Goal: Entertainment & Leisure: Consume media (video, audio)

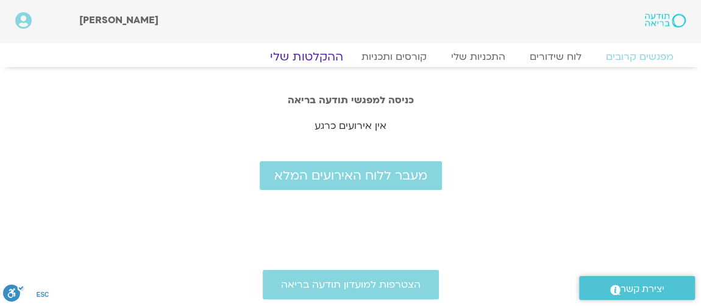
click at [314, 56] on link "ההקלטות שלי" at bounding box center [307, 56] width 102 height 15
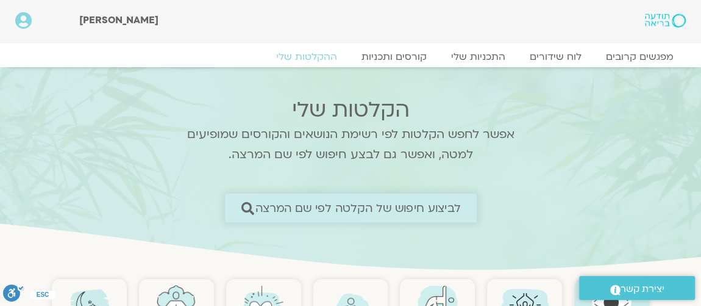
click at [313, 204] on span "לביצוע חיפוש של הקלטה לפי שם המרצה" at bounding box center [359, 207] width 206 height 13
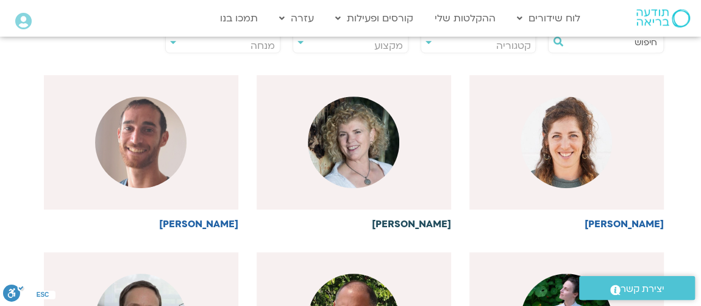
scroll to position [221, 0]
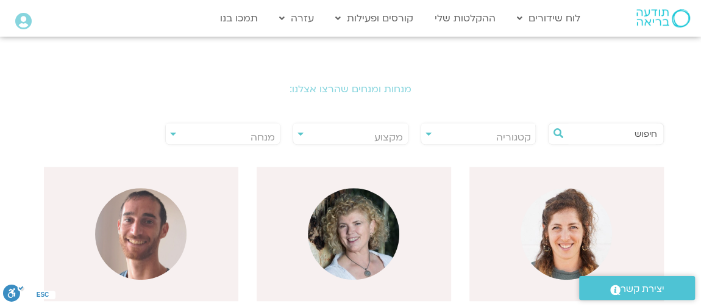
click at [173, 132] on div "**********" at bounding box center [223, 134] width 116 height 22
click at [257, 137] on span "מנחה" at bounding box center [263, 137] width 24 height 13
type input "t"
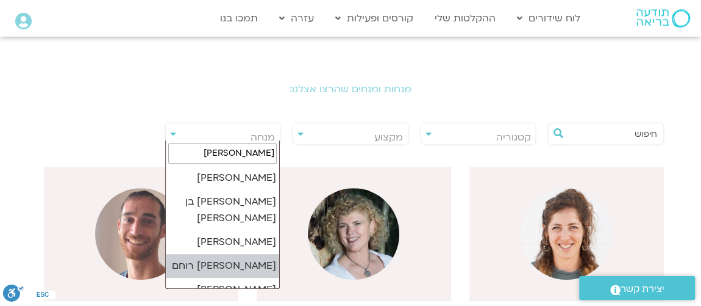
type input "אור"
select select "*****"
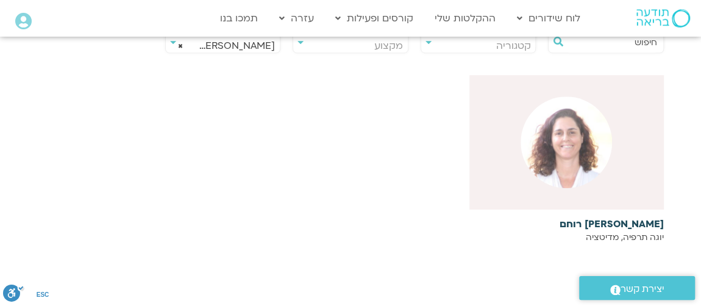
scroll to position [295, 0]
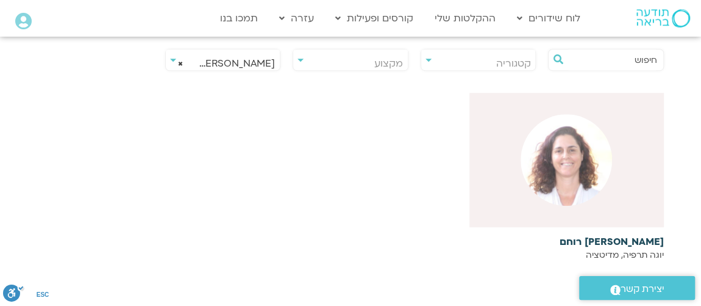
click at [558, 183] on img at bounding box center [566, 159] width 91 height 91
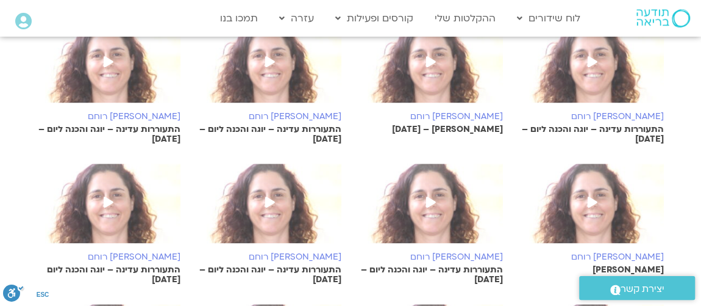
scroll to position [443, 0]
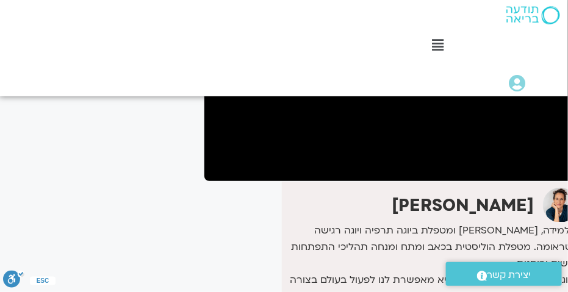
scroll to position [148, -27]
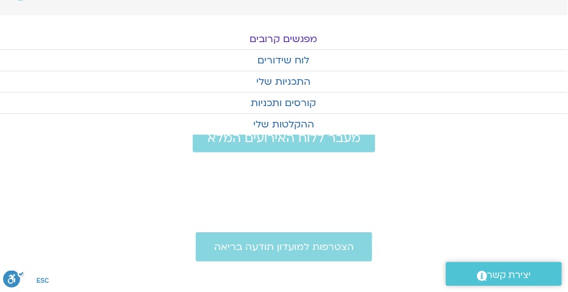
scroll to position [23, 0]
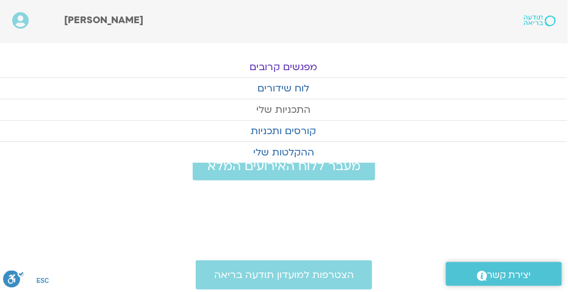
click at [300, 109] on link "התכניות שלי" at bounding box center [283, 109] width 568 height 21
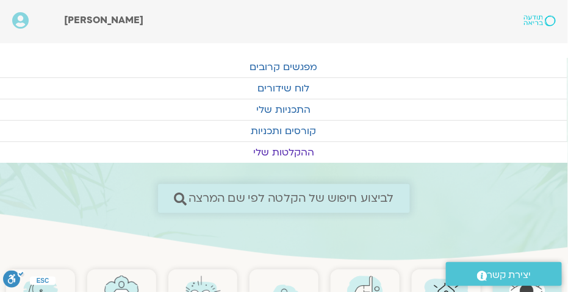
click at [254, 199] on span "לביצוע חיפוש של הקלטה לפי שם המרצה" at bounding box center [291, 198] width 206 height 13
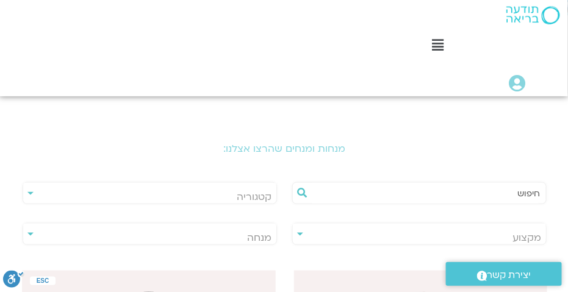
scroll to position [295, 0]
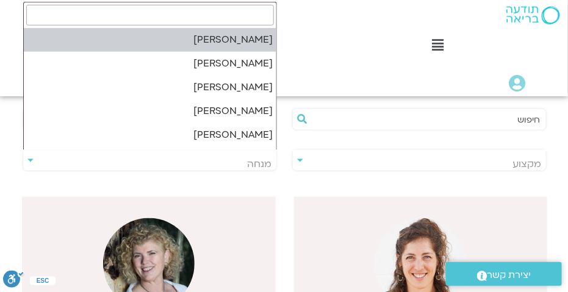
click at [213, 156] on span "מנחה" at bounding box center [149, 164] width 253 height 28
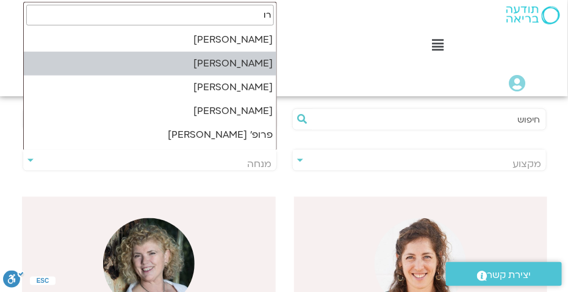
type input "ר"
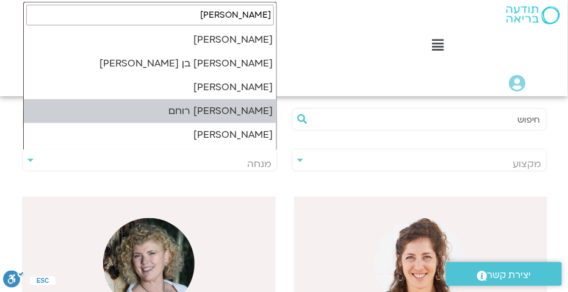
type input "אור"
select select "*****"
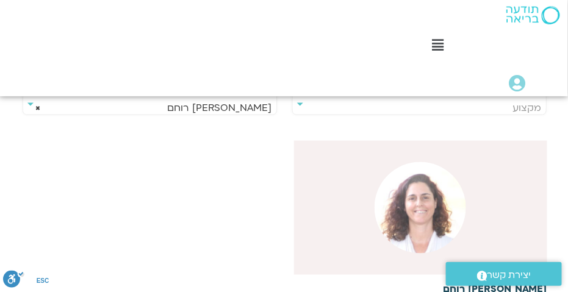
scroll to position [370, 0]
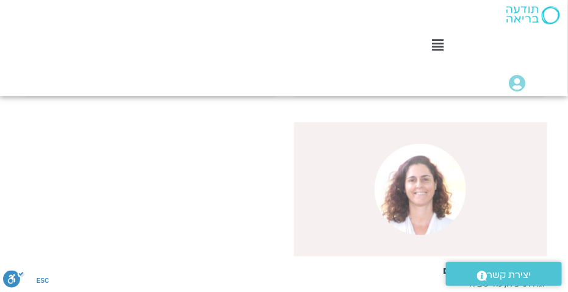
click at [389, 195] on img at bounding box center [420, 189] width 91 height 91
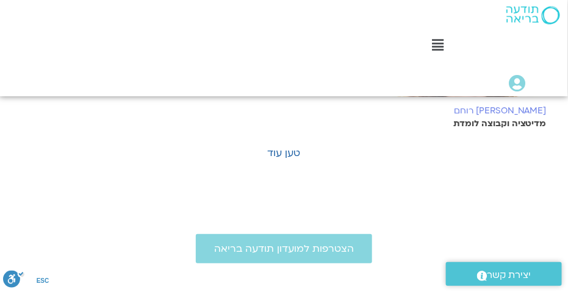
scroll to position [1034, 0]
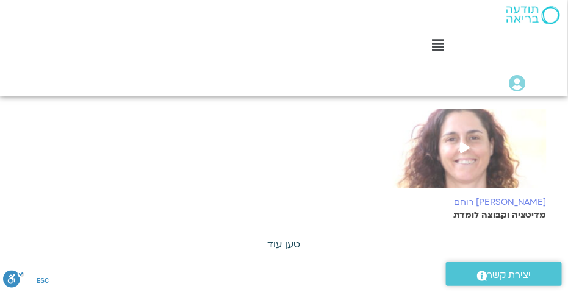
click at [292, 240] on link "טען עוד" at bounding box center [284, 244] width 33 height 13
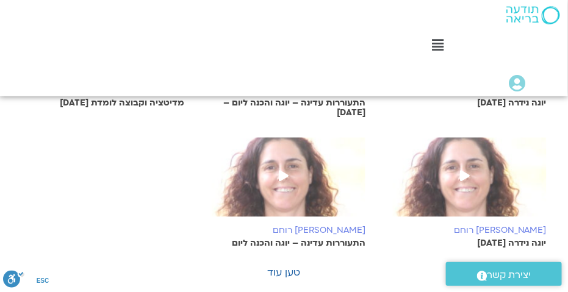
scroll to position [1774, 0]
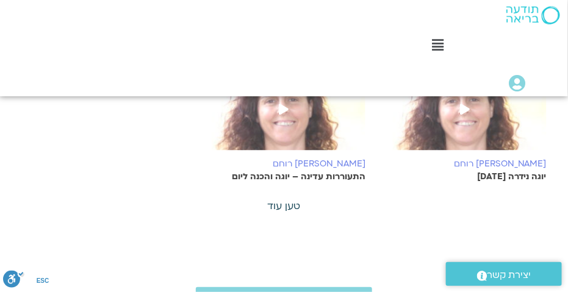
click at [282, 199] on link "טען עוד" at bounding box center [284, 205] width 33 height 13
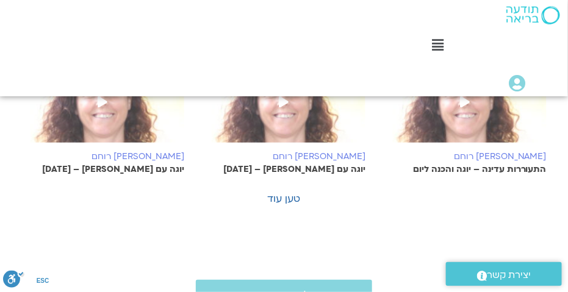
scroll to position [2514, 0]
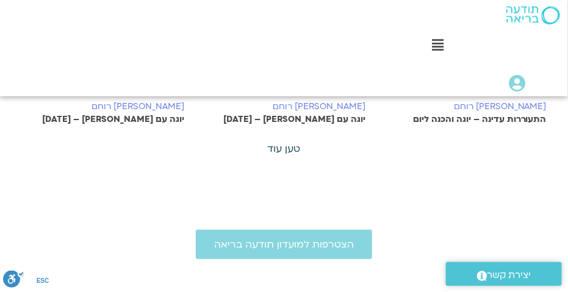
click at [274, 142] on link "טען עוד" at bounding box center [284, 148] width 33 height 13
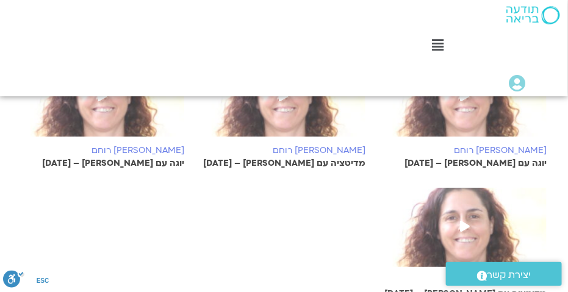
scroll to position [3179, 0]
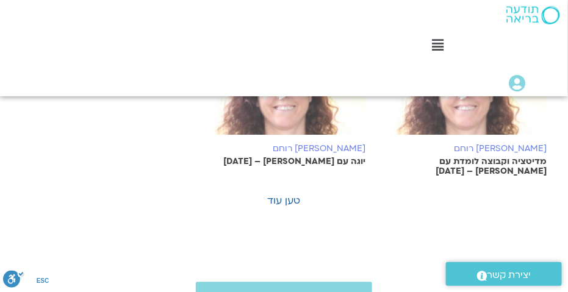
scroll to position [3992, 0]
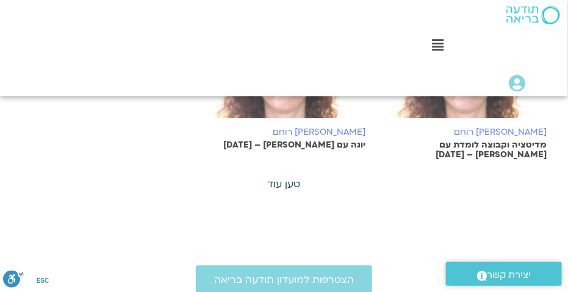
click at [276, 177] on link "טען עוד" at bounding box center [284, 183] width 33 height 13
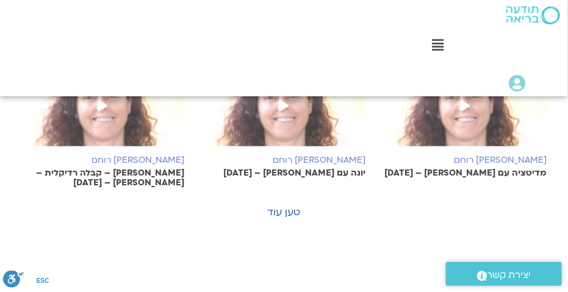
scroll to position [4658, 0]
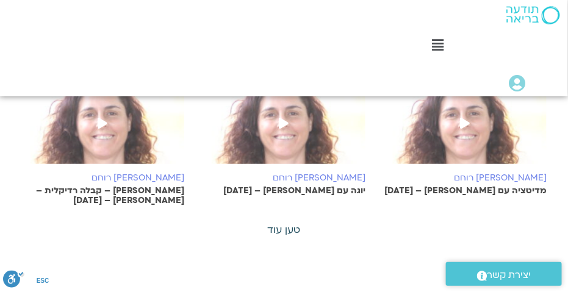
click at [283, 223] on link "טען עוד" at bounding box center [284, 229] width 33 height 13
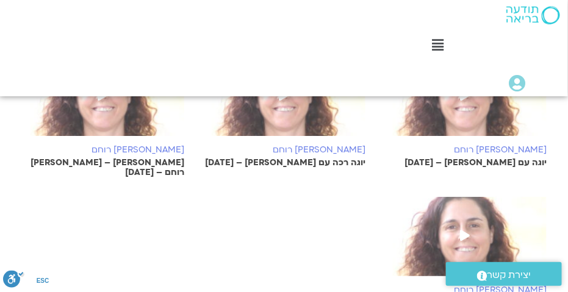
scroll to position [5471, 0]
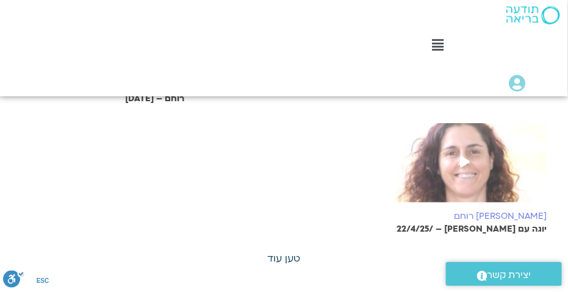
click at [290, 252] on link "טען עוד" at bounding box center [284, 258] width 33 height 13
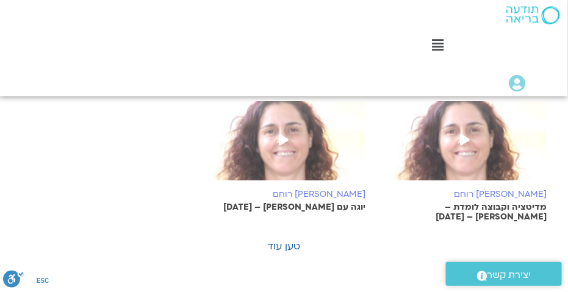
scroll to position [6210, 0]
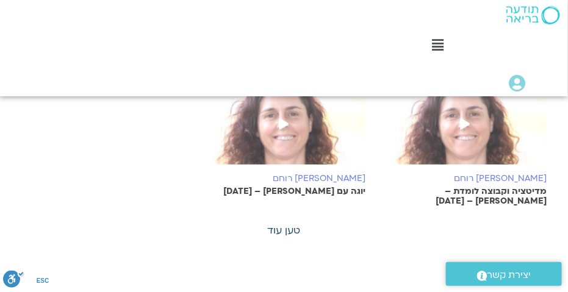
click at [290, 224] on link "טען עוד" at bounding box center [284, 230] width 33 height 13
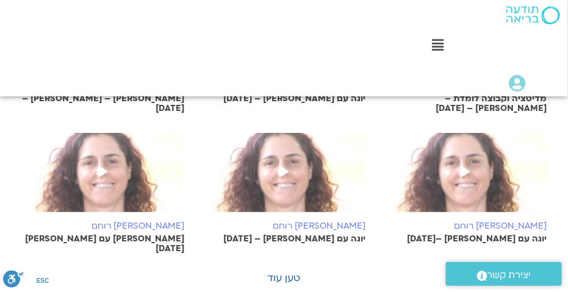
scroll to position [6876, 0]
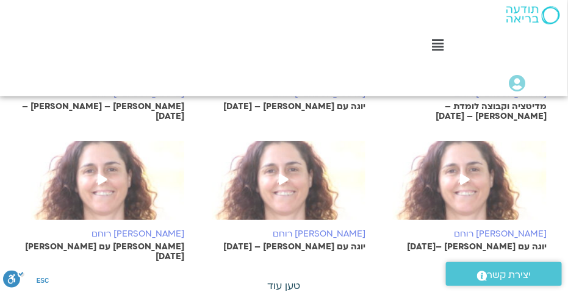
click at [287, 279] on link "טען עוד" at bounding box center [284, 285] width 33 height 13
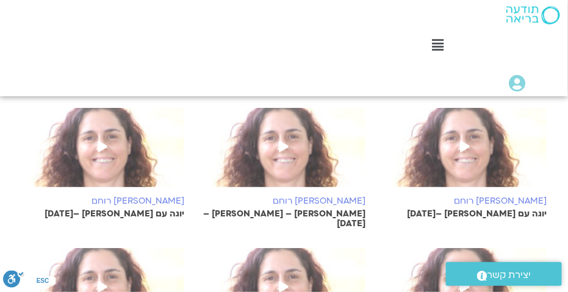
scroll to position [7171, 0]
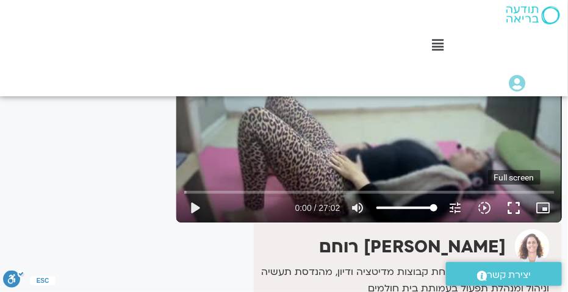
click at [510, 209] on button "fullscreen" at bounding box center [514, 207] width 29 height 29
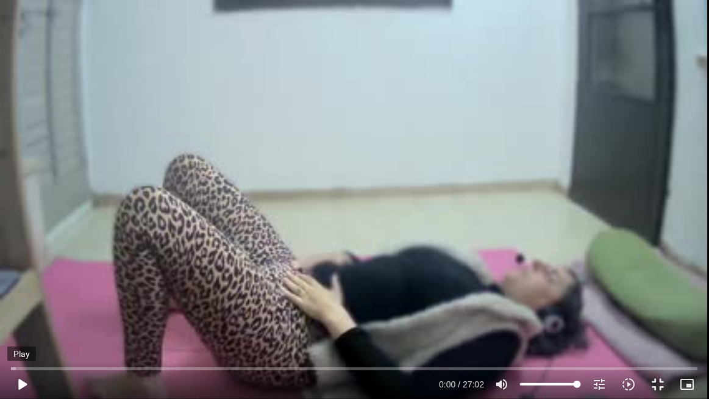
click at [20, 300] on button "play_arrow" at bounding box center [21, 384] width 29 height 29
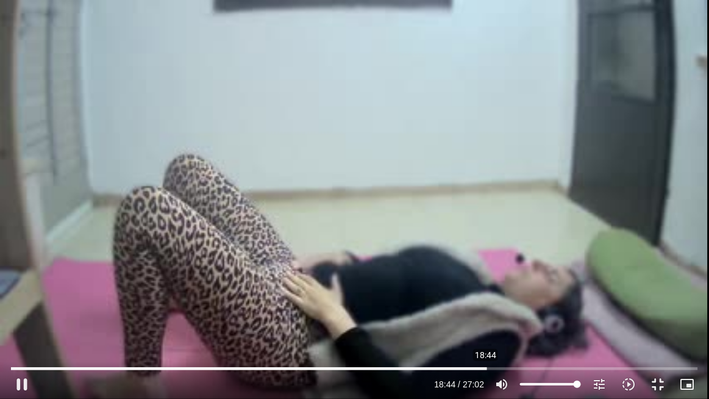
drag, startPoint x: 345, startPoint y: 368, endPoint x: 477, endPoint y: 379, distance: 132.3
click at [480, 300] on input "Seek" at bounding box center [355, 368] width 688 height 7
drag, startPoint x: 482, startPoint y: 371, endPoint x: 518, endPoint y: 368, distance: 36.1
click at [518, 300] on input "Seek" at bounding box center [355, 368] width 688 height 7
drag, startPoint x: 522, startPoint y: 370, endPoint x: 531, endPoint y: 371, distance: 9.9
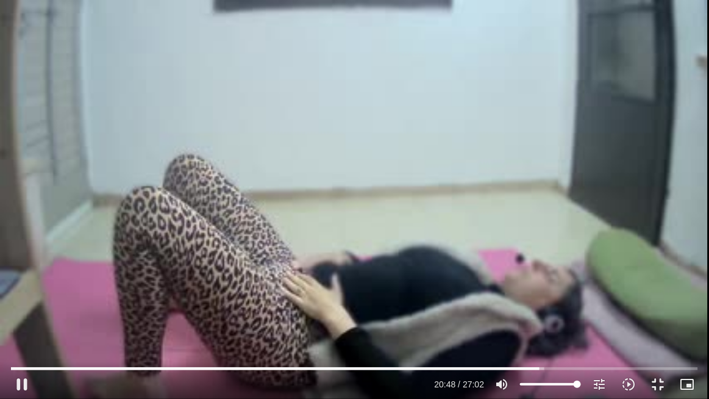
click at [536, 300] on div "Skip Ad 20:46 pause 20:48 / 27:02 volume_up Mute tune Resolution Auto 240p slow…" at bounding box center [354, 379] width 695 height 40
drag, startPoint x: 536, startPoint y: 367, endPoint x: 561, endPoint y: 370, distance: 25.2
click at [561, 300] on input "Seek" at bounding box center [355, 368] width 688 height 7
drag, startPoint x: 574, startPoint y: 368, endPoint x: 608, endPoint y: 371, distance: 33.7
click at [567, 300] on input "Seek" at bounding box center [355, 368] width 688 height 7
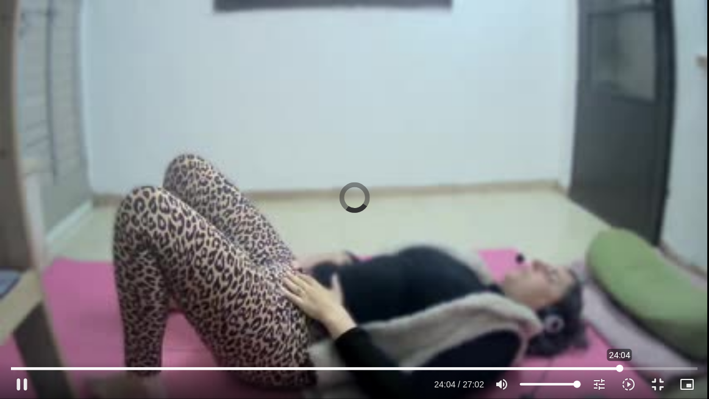
drag, startPoint x: 607, startPoint y: 368, endPoint x: 620, endPoint y: 369, distance: 13.4
click at [567, 300] on input "Seek" at bounding box center [355, 368] width 688 height 7
drag, startPoint x: 626, startPoint y: 368, endPoint x: 633, endPoint y: 368, distance: 6.7
click at [567, 300] on input "Seek" at bounding box center [355, 368] width 688 height 7
drag, startPoint x: 638, startPoint y: 369, endPoint x: 651, endPoint y: 370, distance: 12.9
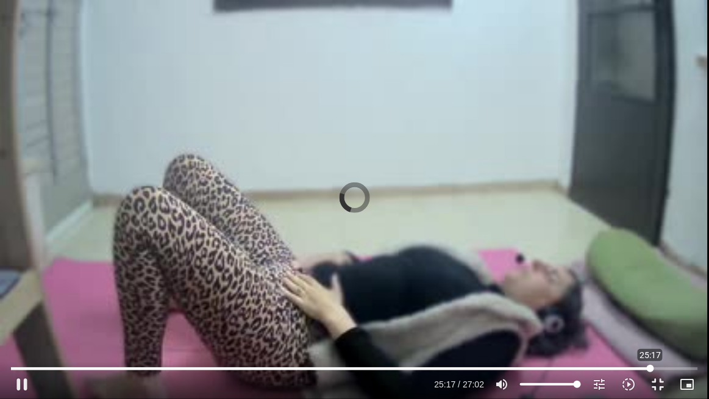
click at [567, 300] on input "Seek" at bounding box center [355, 368] width 688 height 7
drag, startPoint x: 653, startPoint y: 367, endPoint x: 548, endPoint y: 374, distance: 104.5
click at [548, 300] on input "Seek" at bounding box center [355, 368] width 688 height 7
drag, startPoint x: 550, startPoint y: 370, endPoint x: 534, endPoint y: 370, distance: 15.2
click at [534, 300] on input "Seek" at bounding box center [355, 368] width 688 height 7
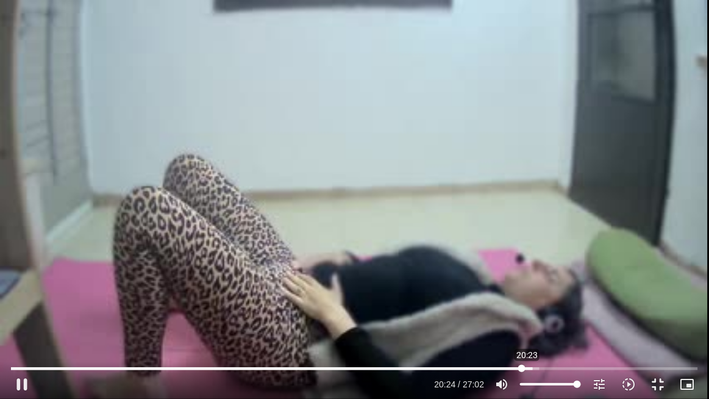
drag, startPoint x: 532, startPoint y: 370, endPoint x: 522, endPoint y: 371, distance: 11.0
click at [522, 300] on input "Seek" at bounding box center [355, 368] width 688 height 7
drag, startPoint x: 528, startPoint y: 371, endPoint x: 492, endPoint y: 360, distance: 38.0
click at [492, 300] on input "Seek" at bounding box center [355, 368] width 688 height 7
drag, startPoint x: 496, startPoint y: 367, endPoint x: 510, endPoint y: 370, distance: 14.4
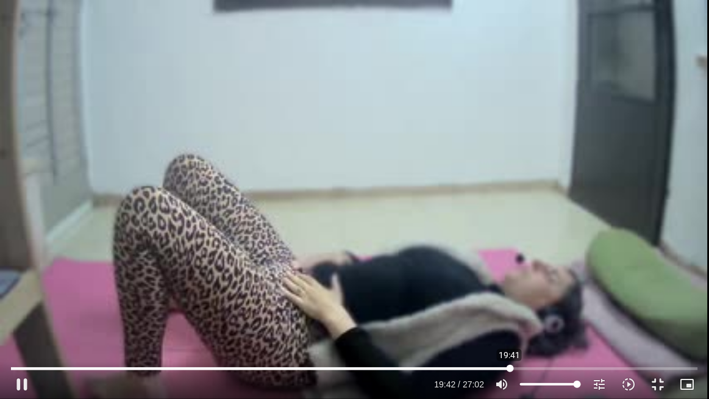
click at [510, 300] on input "Seek" at bounding box center [355, 368] width 688 height 7
drag, startPoint x: 514, startPoint y: 369, endPoint x: 520, endPoint y: 370, distance: 6.7
click at [520, 300] on input "Seek" at bounding box center [355, 368] width 688 height 7
drag, startPoint x: 521, startPoint y: 370, endPoint x: 536, endPoint y: 372, distance: 15.4
click at [536, 300] on input "Seek" at bounding box center [355, 368] width 688 height 7
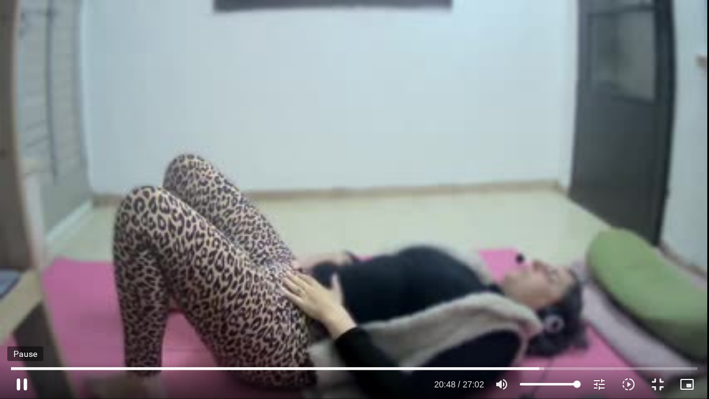
drag, startPoint x: 23, startPoint y: 386, endPoint x: 32, endPoint y: 386, distance: 9.1
click at [23, 300] on button "pause" at bounding box center [21, 384] width 29 height 29
type input "1249.030892"
click at [567, 300] on button "fullscreen_exit" at bounding box center [658, 384] width 29 height 29
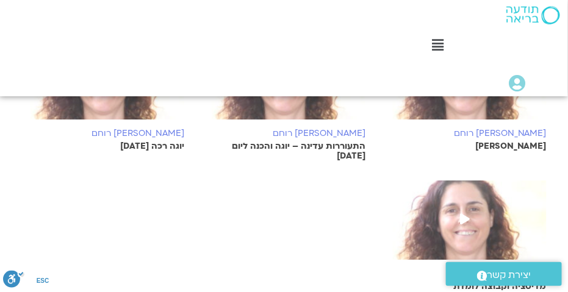
scroll to position [1109, 0]
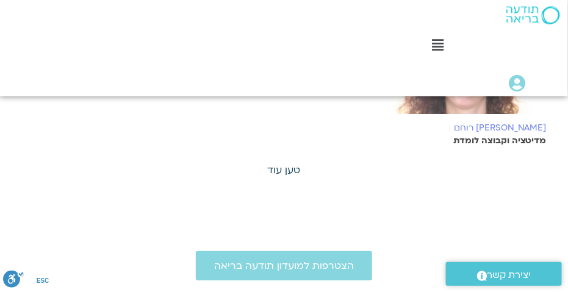
click at [276, 168] on link "טען עוד" at bounding box center [284, 169] width 33 height 13
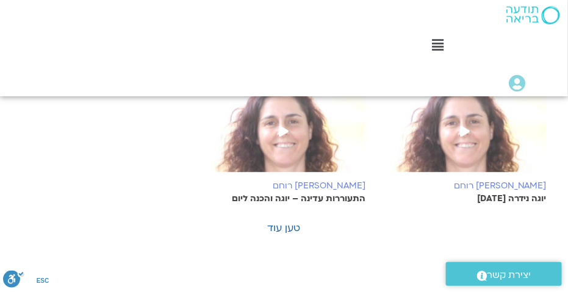
scroll to position [1774, 0]
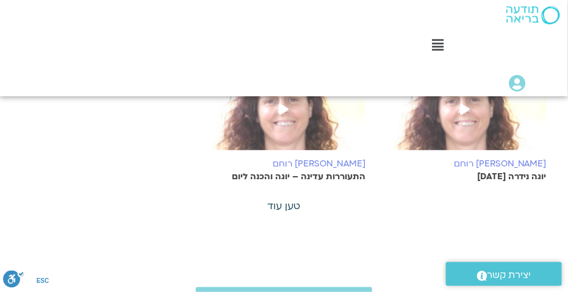
click at [278, 199] on link "טען עוד" at bounding box center [284, 205] width 33 height 13
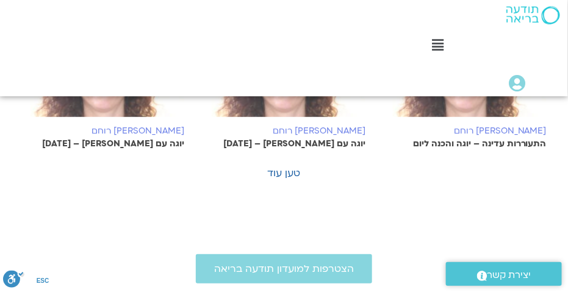
scroll to position [2439, 0]
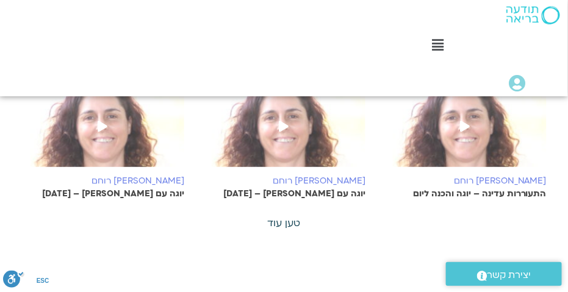
click at [300, 217] on link "טען עוד" at bounding box center [284, 223] width 33 height 13
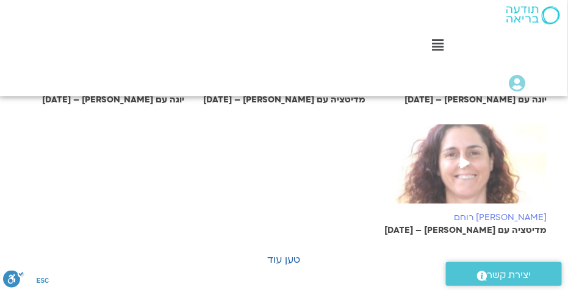
scroll to position [3253, 0]
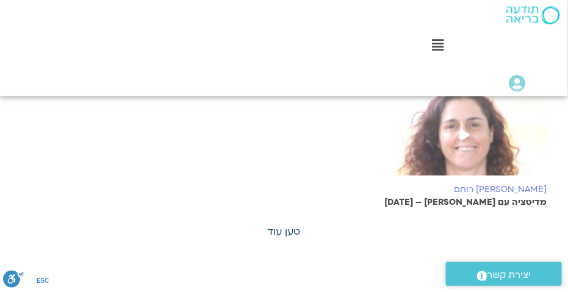
click at [289, 225] on link "טען עוד" at bounding box center [284, 231] width 33 height 13
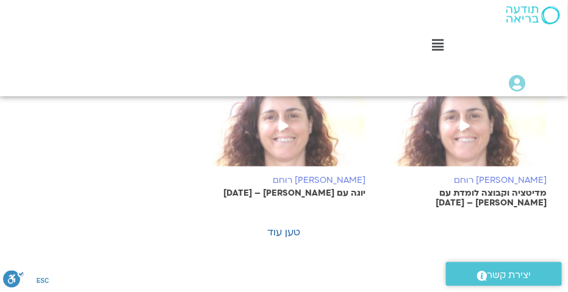
scroll to position [3992, 0]
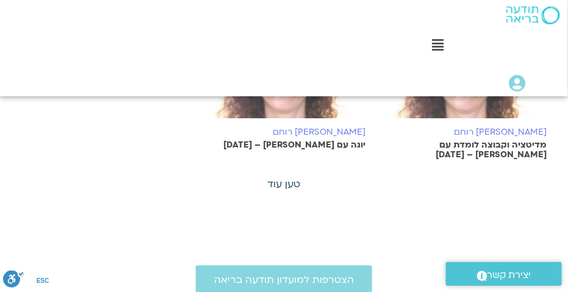
click at [282, 177] on link "טען עוד" at bounding box center [284, 183] width 33 height 13
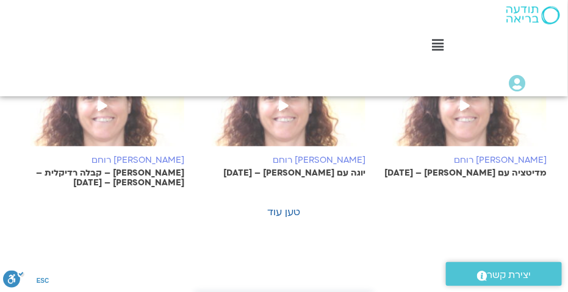
scroll to position [4658, 0]
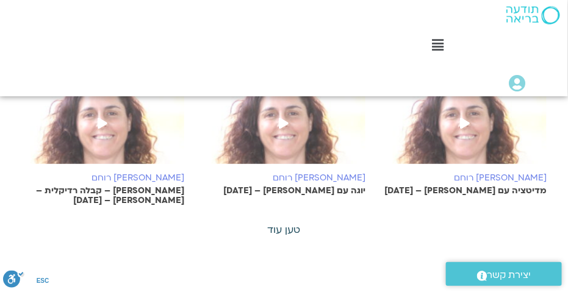
click at [284, 223] on link "טען עוד" at bounding box center [284, 229] width 33 height 13
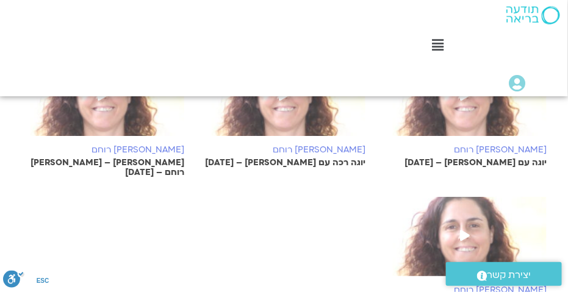
scroll to position [5471, 0]
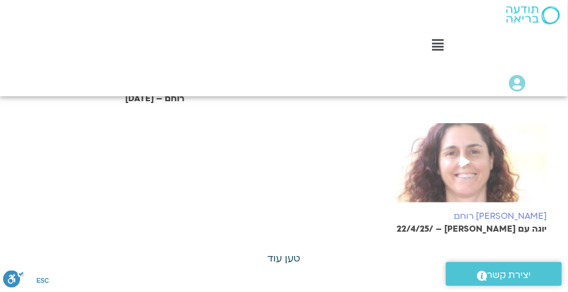
click at [289, 252] on link "טען עוד" at bounding box center [284, 258] width 33 height 13
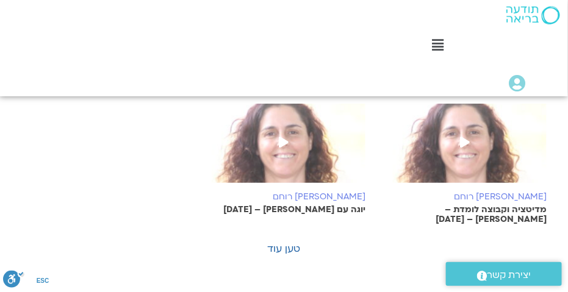
scroll to position [6210, 0]
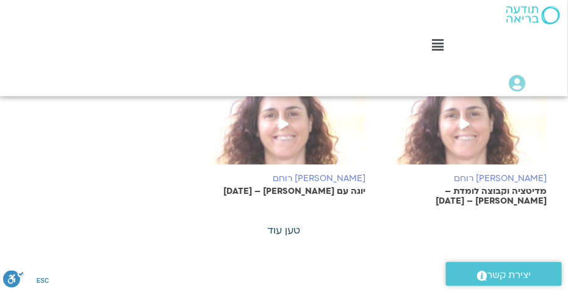
click at [278, 224] on link "טען עוד" at bounding box center [284, 230] width 33 height 13
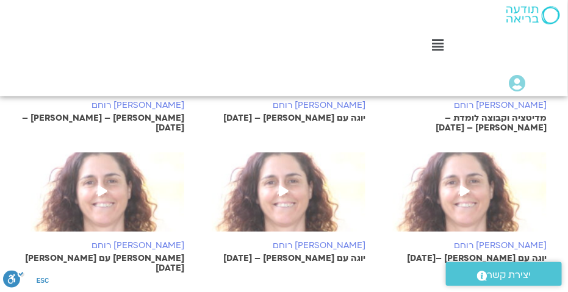
scroll to position [6876, 0]
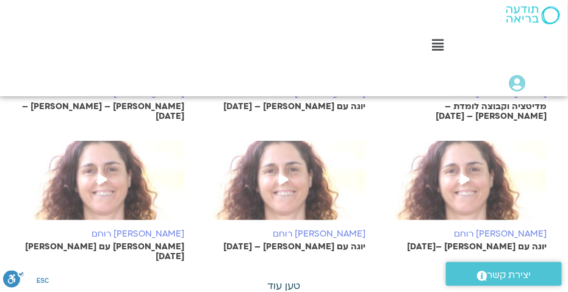
click at [286, 279] on link "טען עוד" at bounding box center [284, 285] width 33 height 13
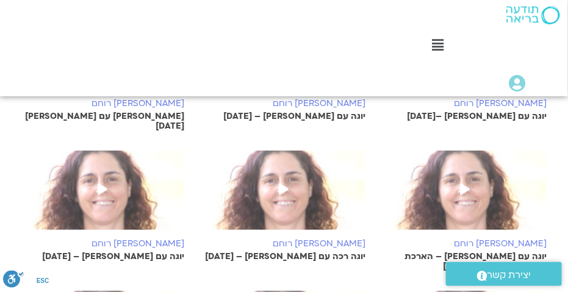
scroll to position [7024, 0]
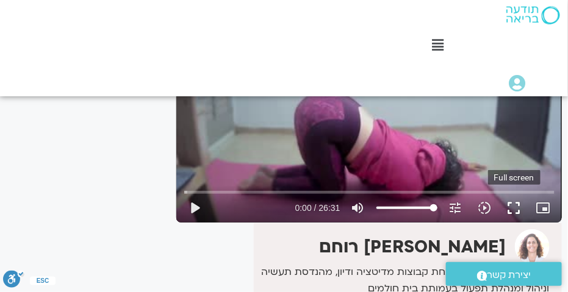
click at [515, 207] on button "fullscreen" at bounding box center [514, 207] width 29 height 29
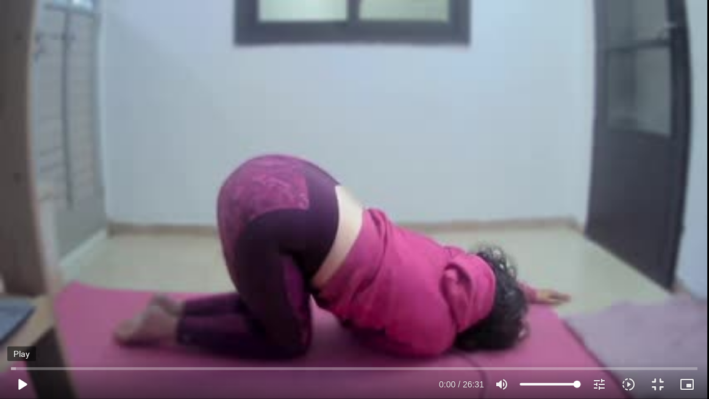
click at [20, 292] on button "play_arrow" at bounding box center [21, 384] width 29 height 29
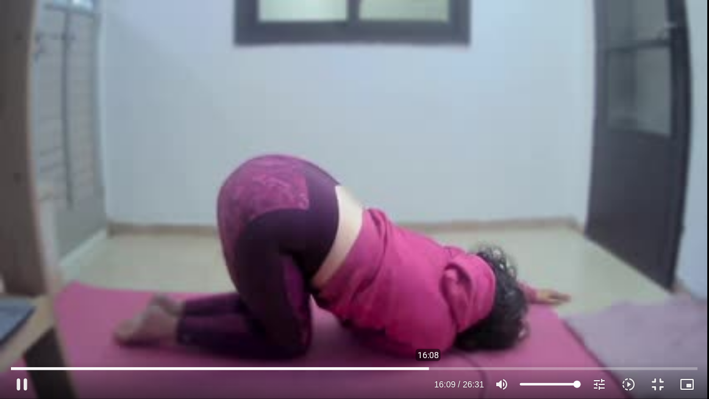
drag, startPoint x: 13, startPoint y: 370, endPoint x: 432, endPoint y: 375, distance: 418.5
click at [429, 292] on input "Seek" at bounding box center [355, 368] width 688 height 7
drag, startPoint x: 432, startPoint y: 368, endPoint x: 473, endPoint y: 365, distance: 40.4
click at [473, 292] on input "Seek" at bounding box center [355, 368] width 688 height 7
drag, startPoint x: 472, startPoint y: 368, endPoint x: 493, endPoint y: 373, distance: 21.8
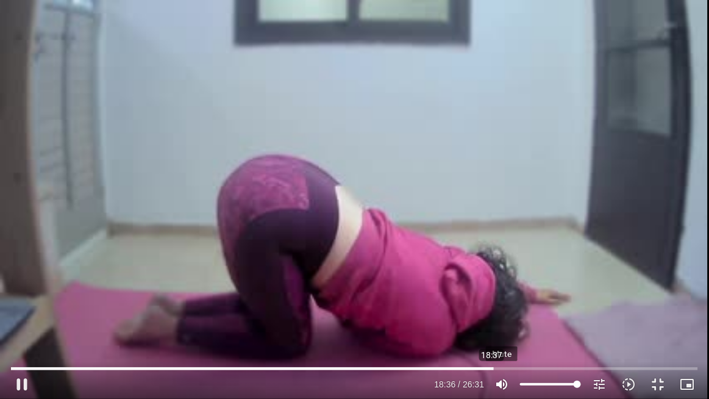
click at [493, 292] on input "Seek" at bounding box center [355, 368] width 688 height 7
drag, startPoint x: 498, startPoint y: 369, endPoint x: 517, endPoint y: 374, distance: 19.5
click at [517, 292] on input "Seek" at bounding box center [355, 368] width 688 height 7
drag, startPoint x: 520, startPoint y: 367, endPoint x: 551, endPoint y: 373, distance: 31.6
click at [551, 292] on input "Seek" at bounding box center [355, 368] width 688 height 7
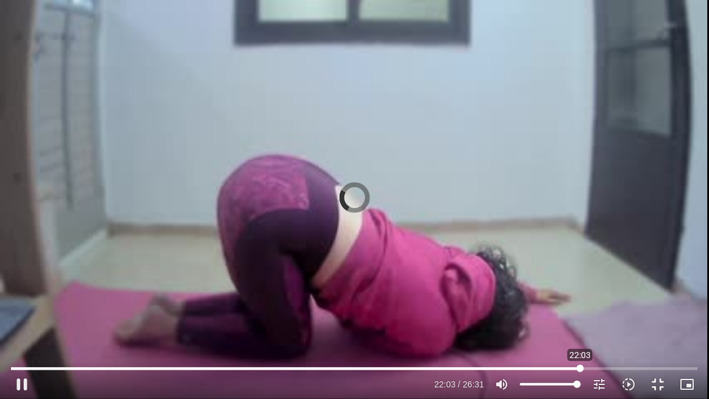
drag, startPoint x: 554, startPoint y: 370, endPoint x: 581, endPoint y: 373, distance: 27.1
click at [567, 292] on input "Seek" at bounding box center [355, 368] width 688 height 7
drag, startPoint x: 583, startPoint y: 366, endPoint x: 597, endPoint y: 371, distance: 15.1
click at [567, 292] on input "Seek" at bounding box center [355, 368] width 688 height 7
drag, startPoint x: 604, startPoint y: 371, endPoint x: 623, endPoint y: 375, distance: 19.3
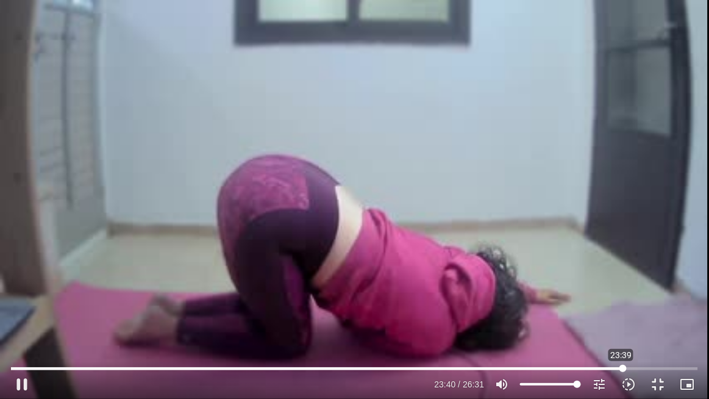
click at [567, 292] on input "Seek" at bounding box center [355, 368] width 688 height 7
drag, startPoint x: 620, startPoint y: 368, endPoint x: 426, endPoint y: 376, distance: 193.5
click at [426, 292] on input "Seek" at bounding box center [355, 368] width 688 height 7
drag, startPoint x: 431, startPoint y: 370, endPoint x: 448, endPoint y: 372, distance: 17.8
click at [448, 292] on input "Seek" at bounding box center [355, 368] width 688 height 7
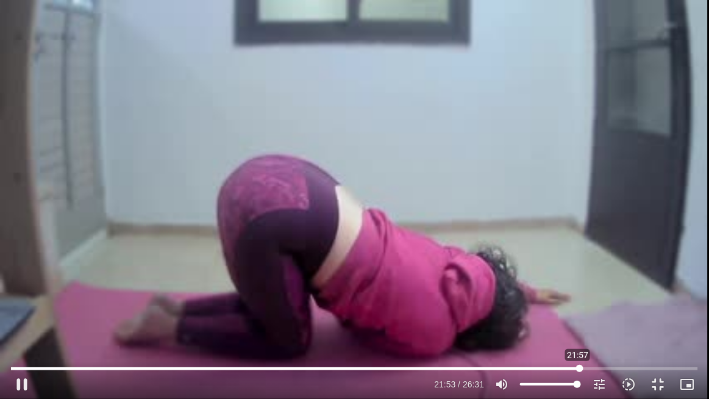
drag, startPoint x: 561, startPoint y: 367, endPoint x: 580, endPoint y: 372, distance: 20.3
click at [567, 292] on input "Seek" at bounding box center [355, 368] width 688 height 7
drag, startPoint x: 581, startPoint y: 370, endPoint x: 606, endPoint y: 371, distance: 24.4
click at [567, 292] on input "Seek" at bounding box center [355, 368] width 688 height 7
drag, startPoint x: 606, startPoint y: 371, endPoint x: 622, endPoint y: 371, distance: 15.9
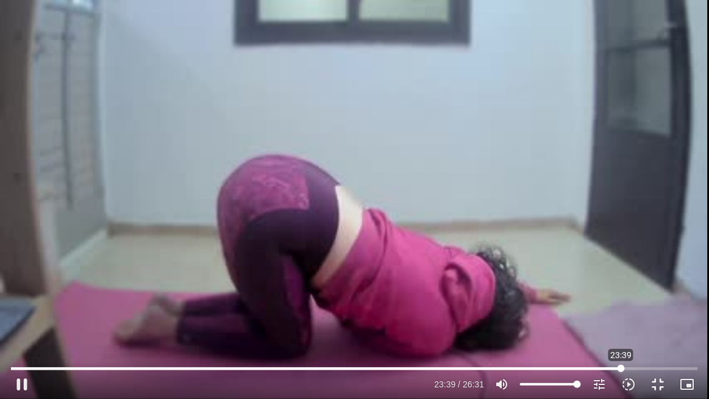
click at [567, 292] on input "Seek" at bounding box center [355, 368] width 688 height 7
click at [21, 292] on button "pause" at bounding box center [21, 384] width 29 height 29
type input "1427.676066"
click at [567, 292] on button "fullscreen_exit" at bounding box center [658, 384] width 29 height 29
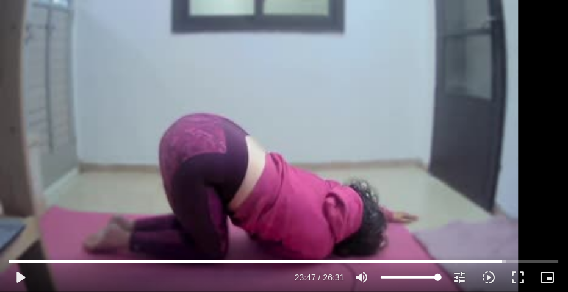
scroll to position [295, 0]
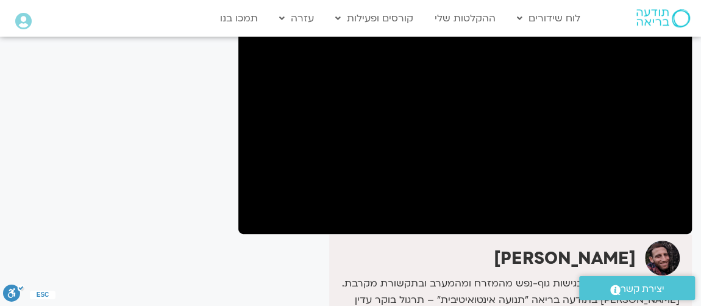
scroll to position [74, 0]
